Goal: Participate in discussion: Engage in conversation with other users on a specific topic

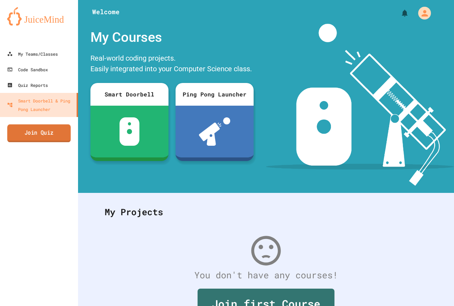
click at [33, 133] on link "Join Quiz" at bounding box center [38, 133] width 63 height 18
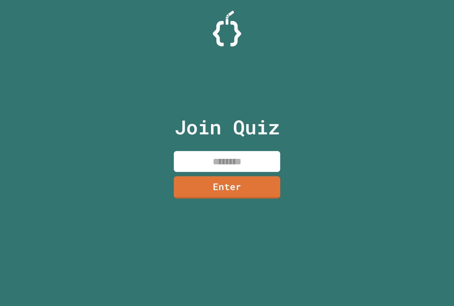
click at [258, 161] on input at bounding box center [227, 161] width 106 height 21
click at [278, 189] on div "Join Quiz ******** Enter" at bounding box center [226, 153] width 119 height 270
click at [258, 186] on link "Enter" at bounding box center [226, 186] width 105 height 23
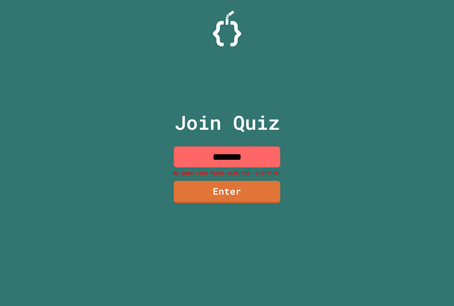
click at [253, 159] on input "********" at bounding box center [227, 156] width 106 height 21
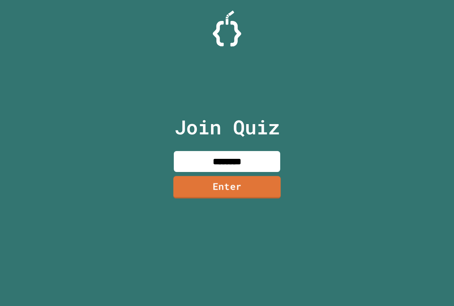
type input "********"
click at [264, 186] on link "Enter" at bounding box center [226, 186] width 107 height 23
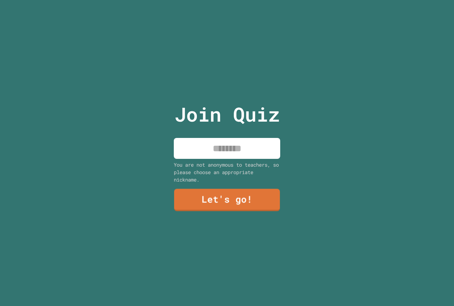
click at [254, 145] on input at bounding box center [227, 148] width 106 height 21
type input "********"
click at [250, 192] on link "Let's go!" at bounding box center [226, 199] width 105 height 23
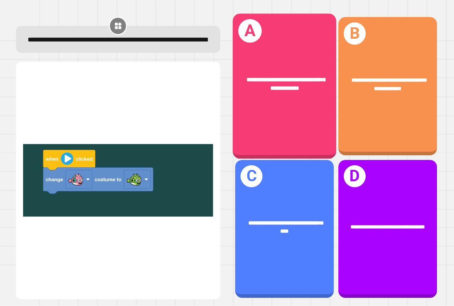
click at [310, 20] on div "**********" at bounding box center [284, 86] width 103 height 145
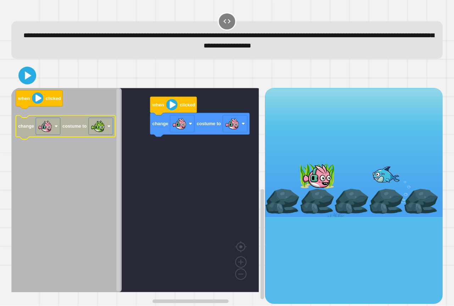
click at [108, 128] on image "Blockly Workspace" at bounding box center [109, 127] width 4 height 4
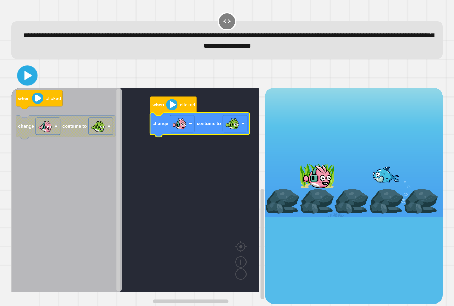
click at [26, 80] on icon at bounding box center [27, 76] width 7 height 10
drag, startPoint x: 301, startPoint y: 174, endPoint x: 326, endPoint y: 177, distance: 26.0
click at [301, 175] on div at bounding box center [316, 175] width 35 height 25
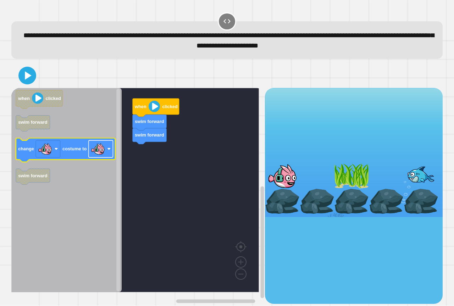
click at [97, 153] on image "Blockly Workspace" at bounding box center [98, 149] width 14 height 14
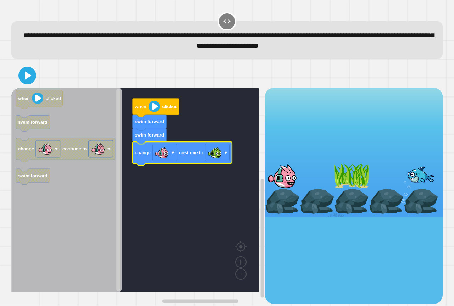
click at [27, 67] on div at bounding box center [226, 75] width 431 height 25
click at [27, 70] on icon at bounding box center [27, 75] width 17 height 17
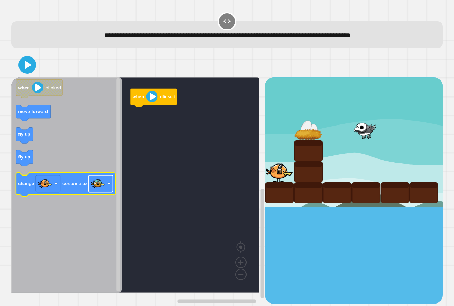
click at [106, 184] on rect "Blockly Workspace" at bounding box center [101, 183] width 24 height 17
click at [102, 174] on icon "Blockly Workspace" at bounding box center [65, 185] width 99 height 24
click at [110, 184] on image "Blockly Workspace" at bounding box center [109, 184] width 4 height 4
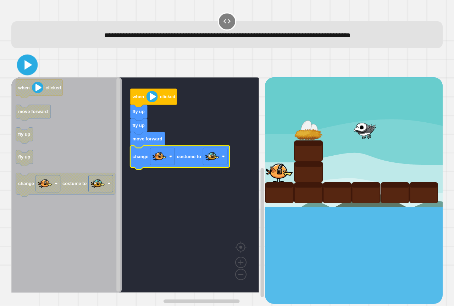
click at [30, 68] on icon at bounding box center [27, 65] width 17 height 17
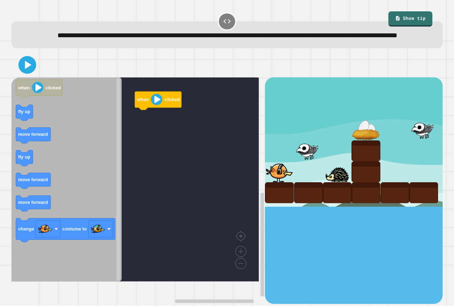
click at [49, 138] on icon "Blockly Workspace" at bounding box center [66, 179] width 110 height 204
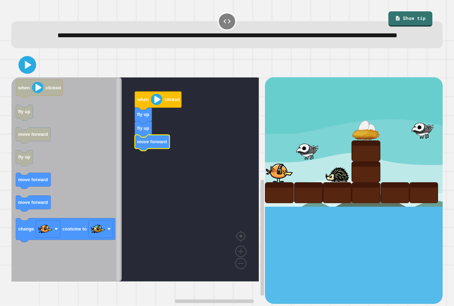
click at [50, 198] on icon "when clicked fly up move forward fly up move forward move forward change costum…" at bounding box center [66, 179] width 110 height 204
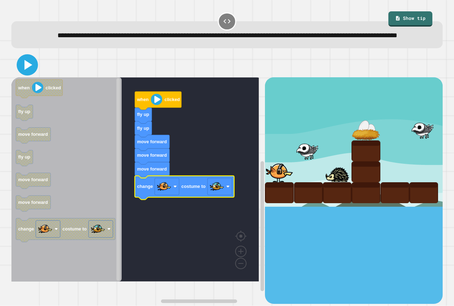
click at [23, 73] on icon at bounding box center [27, 64] width 17 height 17
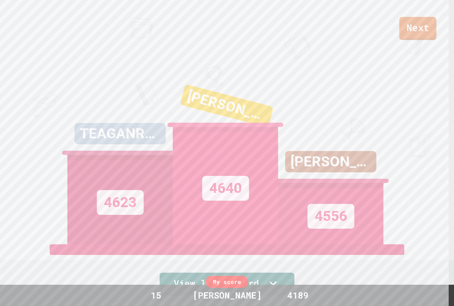
click at [410, 22] on link "Next" at bounding box center [417, 28] width 37 height 23
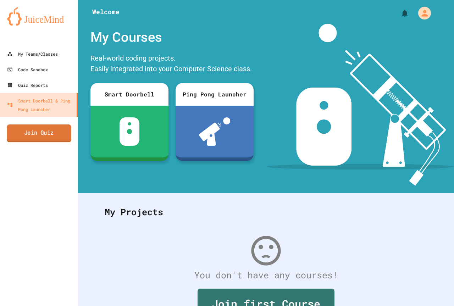
click at [62, 128] on link "Join Quiz" at bounding box center [39, 133] width 65 height 18
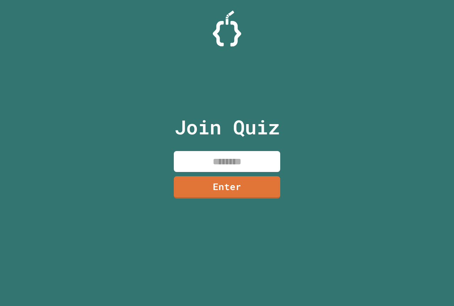
click at [230, 164] on input at bounding box center [227, 161] width 106 height 21
type input "********"
click at [232, 177] on link "Enter" at bounding box center [227, 186] width 106 height 23
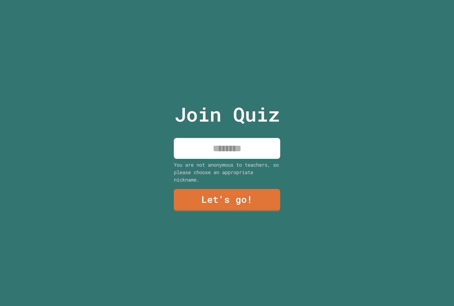
click at [232, 155] on input at bounding box center [227, 148] width 106 height 21
type input "********"
click at [250, 189] on link "Let's go!" at bounding box center [226, 199] width 105 height 23
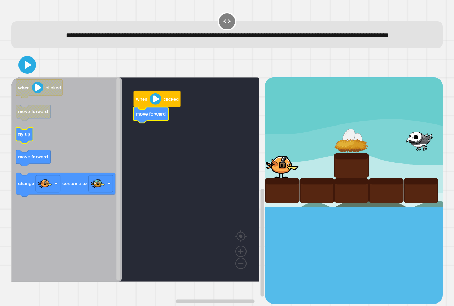
click at [21, 152] on icon "when clicked move forward fly up move forward change costume to" at bounding box center [66, 179] width 110 height 204
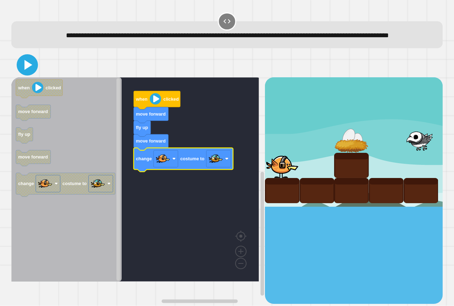
click at [22, 73] on icon at bounding box center [27, 64] width 17 height 17
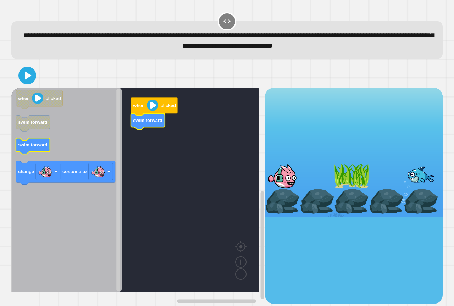
click at [23, 144] on icon "when clicked swim forward swim forward change costume to" at bounding box center [66, 190] width 110 height 204
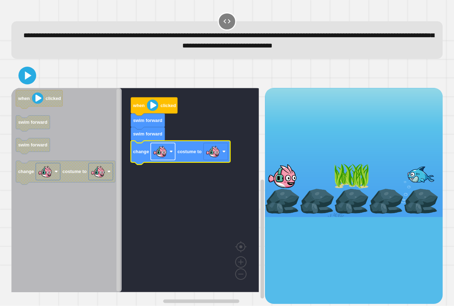
click at [162, 160] on rect "Blockly Workspace" at bounding box center [163, 151] width 24 height 17
click at [178, 157] on icon "Blockly Workspace" at bounding box center [180, 153] width 99 height 24
click at [207, 156] on image "Blockly Workspace" at bounding box center [213, 152] width 14 height 14
click at [32, 77] on icon at bounding box center [27, 75] width 17 height 17
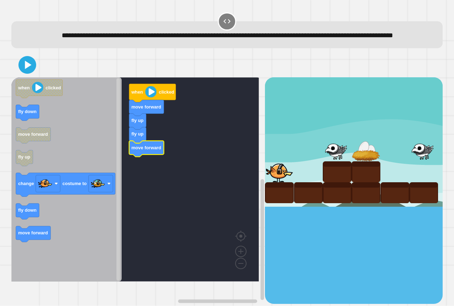
click at [40, 238] on icon "when clicked fly down move forward fly up change costume to fly down move forwa…" at bounding box center [66, 179] width 110 height 204
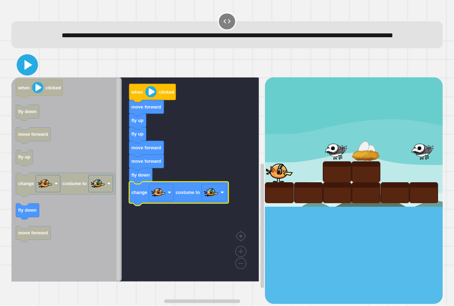
drag, startPoint x: 27, startPoint y: 77, endPoint x: 16, endPoint y: 75, distance: 10.7
click at [26, 70] on icon at bounding box center [28, 65] width 8 height 10
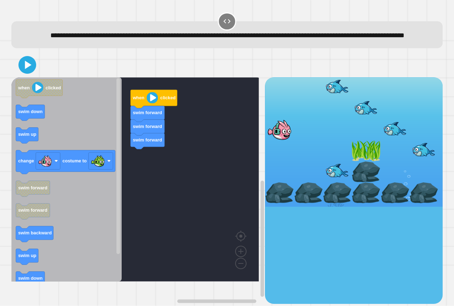
click at [34, 131] on icon "when clicked swim down swim up change costume to swim forward swim forward swim…" at bounding box center [66, 179] width 110 height 204
click at [30, 73] on icon at bounding box center [27, 65] width 16 height 16
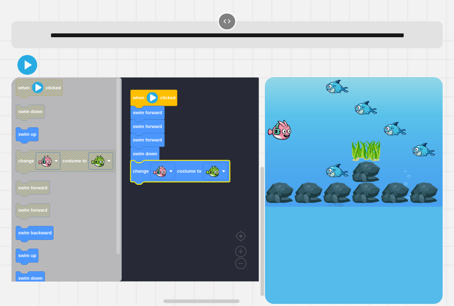
click at [27, 69] on icon at bounding box center [27, 65] width 16 height 16
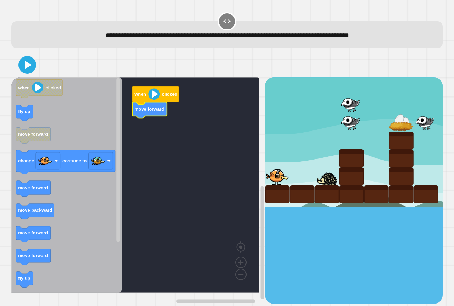
click at [16, 117] on icon "Blockly Workspace" at bounding box center [66, 184] width 110 height 215
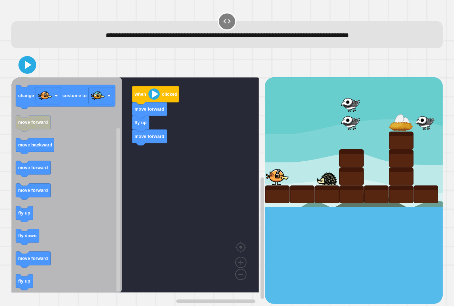
click at [107, 195] on icon "when clicked fly up move forward change costume to move forward move backward m…" at bounding box center [66, 184] width 110 height 215
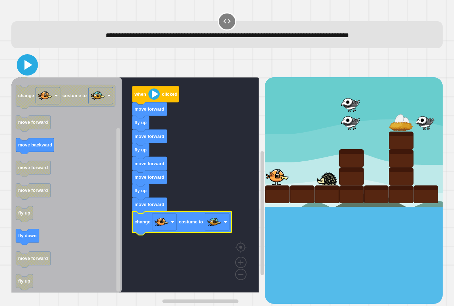
click at [25, 66] on icon at bounding box center [28, 65] width 8 height 10
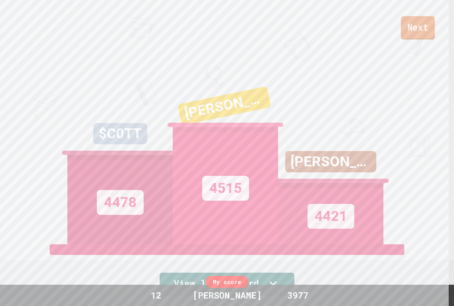
click at [405, 21] on link "Next" at bounding box center [418, 27] width 34 height 23
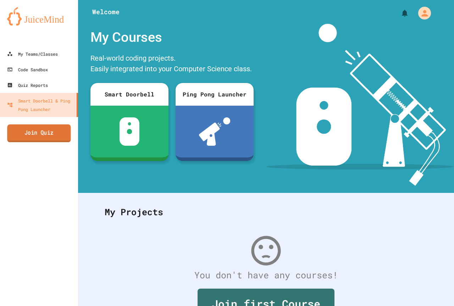
click at [68, 141] on link "Join Quiz" at bounding box center [38, 133] width 63 height 18
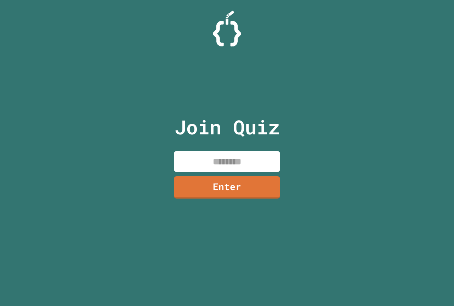
paste input "********"
type input "********"
click at [257, 180] on link "Enter" at bounding box center [227, 186] width 106 height 23
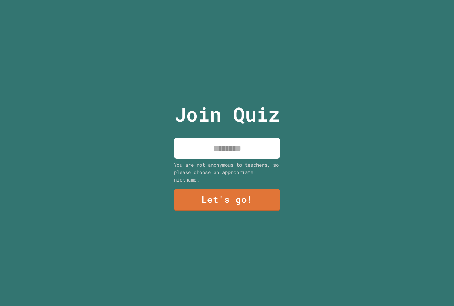
click at [244, 142] on input at bounding box center [227, 148] width 106 height 21
type input "********"
click at [228, 196] on link "Let's go!" at bounding box center [227, 199] width 106 height 23
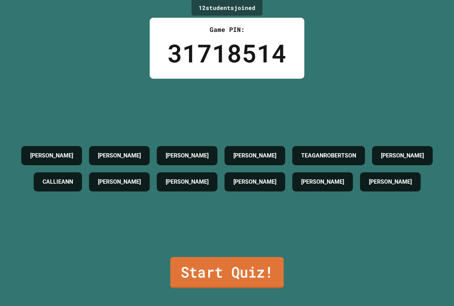
click at [250, 267] on link "Start Quiz!" at bounding box center [226, 272] width 113 height 31
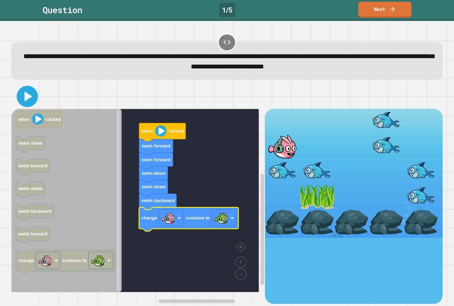
click at [23, 99] on icon at bounding box center [27, 96] width 17 height 17
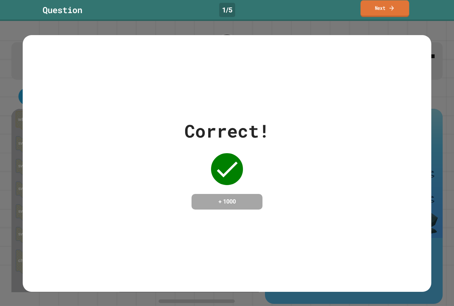
click at [369, 10] on link "Next" at bounding box center [384, 8] width 49 height 17
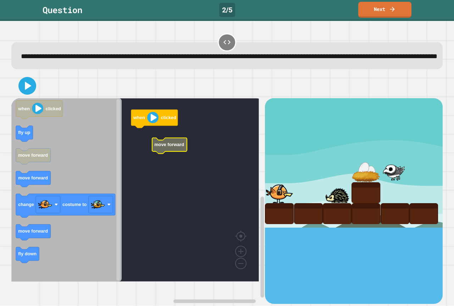
click at [154, 160] on g "when clicked move forward" at bounding box center [140, 189] width 258 height 183
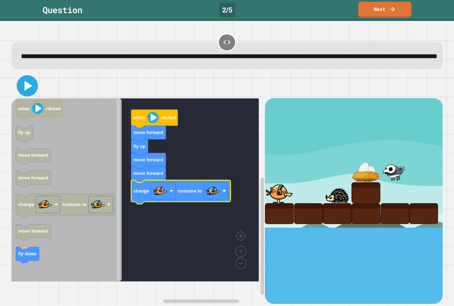
click at [35, 94] on icon at bounding box center [27, 85] width 17 height 17
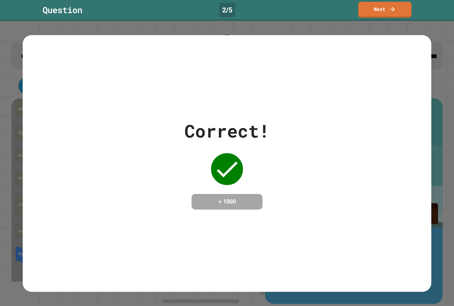
click at [357, 12] on div "Question 2 / 5 Next" at bounding box center [227, 10] width 454 height 16
click at [361, 11] on link "Next" at bounding box center [384, 8] width 48 height 17
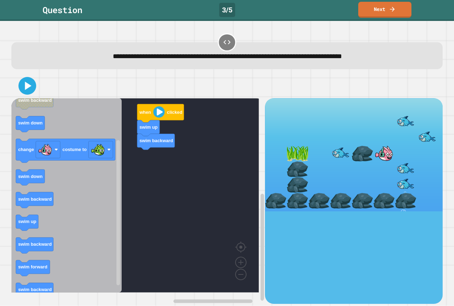
click at [118, 197] on div "when clicked swim up swim backward when clicked swim up swim backward swim down…" at bounding box center [137, 200] width 253 height 205
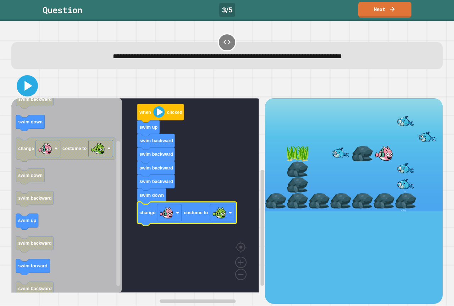
click at [34, 92] on icon at bounding box center [27, 85] width 17 height 17
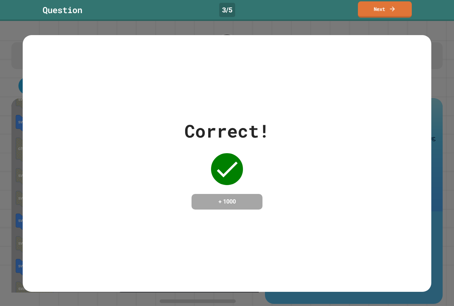
click at [373, 15] on link "Next" at bounding box center [385, 9] width 54 height 16
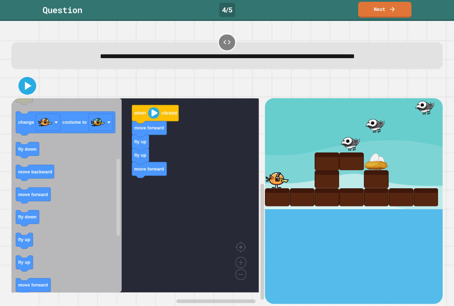
click at [102, 241] on icon "Blockly Workspace" at bounding box center [66, 195] width 110 height 194
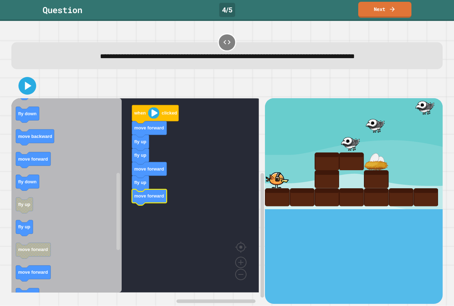
click at [16, 227] on icon "Blockly Workspace" at bounding box center [66, 195] width 110 height 194
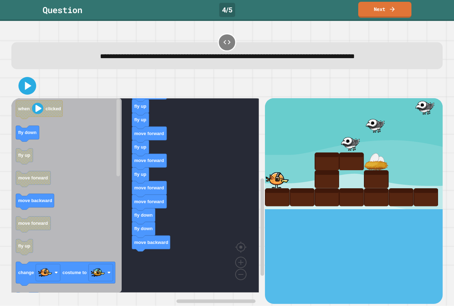
click at [171, 280] on div "when clicked move forward fly up fly up move forward fly up move forward fly up…" at bounding box center [137, 200] width 253 height 205
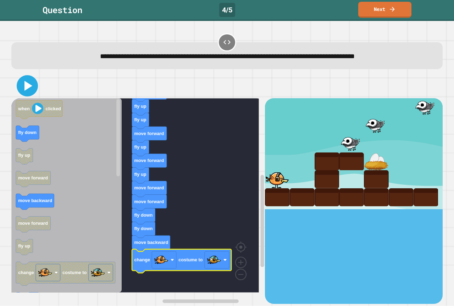
click at [32, 87] on icon at bounding box center [27, 85] width 17 height 17
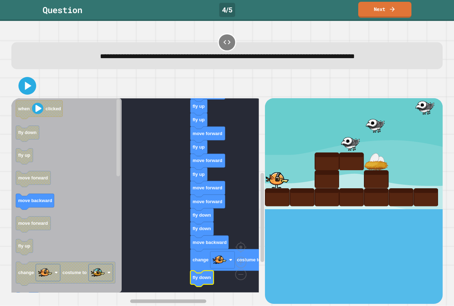
click at [154, 298] on g "Blockly Workspace" at bounding box center [195, 300] width 131 height 5
click at [28, 80] on icon at bounding box center [27, 85] width 17 height 17
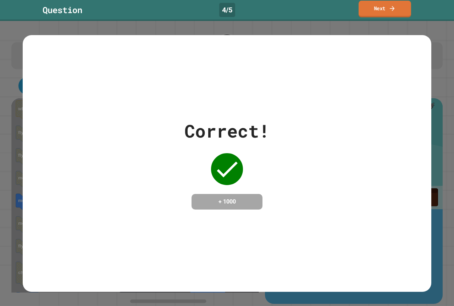
click at [366, 8] on link "Next" at bounding box center [384, 9] width 52 height 17
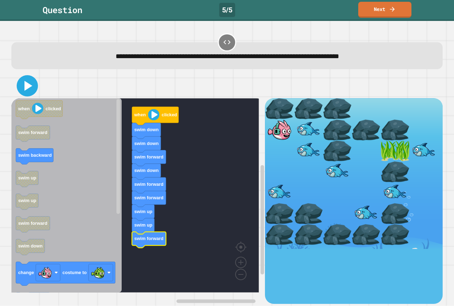
click at [26, 83] on icon at bounding box center [27, 85] width 17 height 17
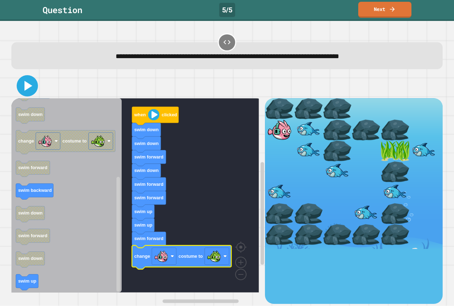
click at [27, 85] on icon at bounding box center [28, 86] width 8 height 10
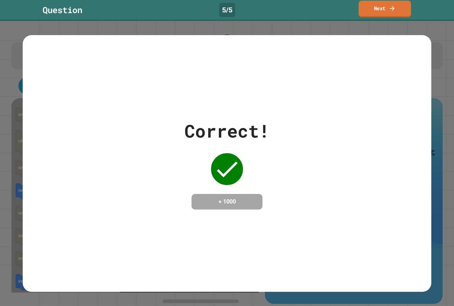
click at [393, 12] on link "Next" at bounding box center [384, 9] width 52 height 17
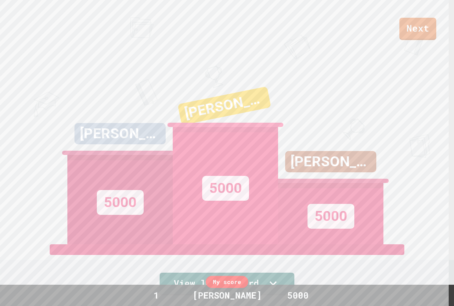
click at [435, 41] on div "Next [PERSON_NAME] 5000 [PERSON_NAME] 5000 [PERSON_NAME] 5000 View leaderboard" at bounding box center [227, 153] width 454 height 306
click at [413, 29] on link "Next" at bounding box center [418, 27] width 34 height 23
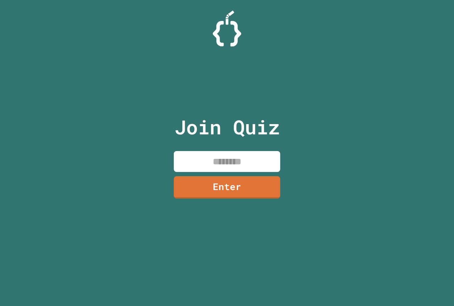
drag, startPoint x: 222, startPoint y: 170, endPoint x: 258, endPoint y: 153, distance: 39.8
click at [258, 155] on input at bounding box center [227, 161] width 106 height 21
